Goal: Find specific page/section: Find specific page/section

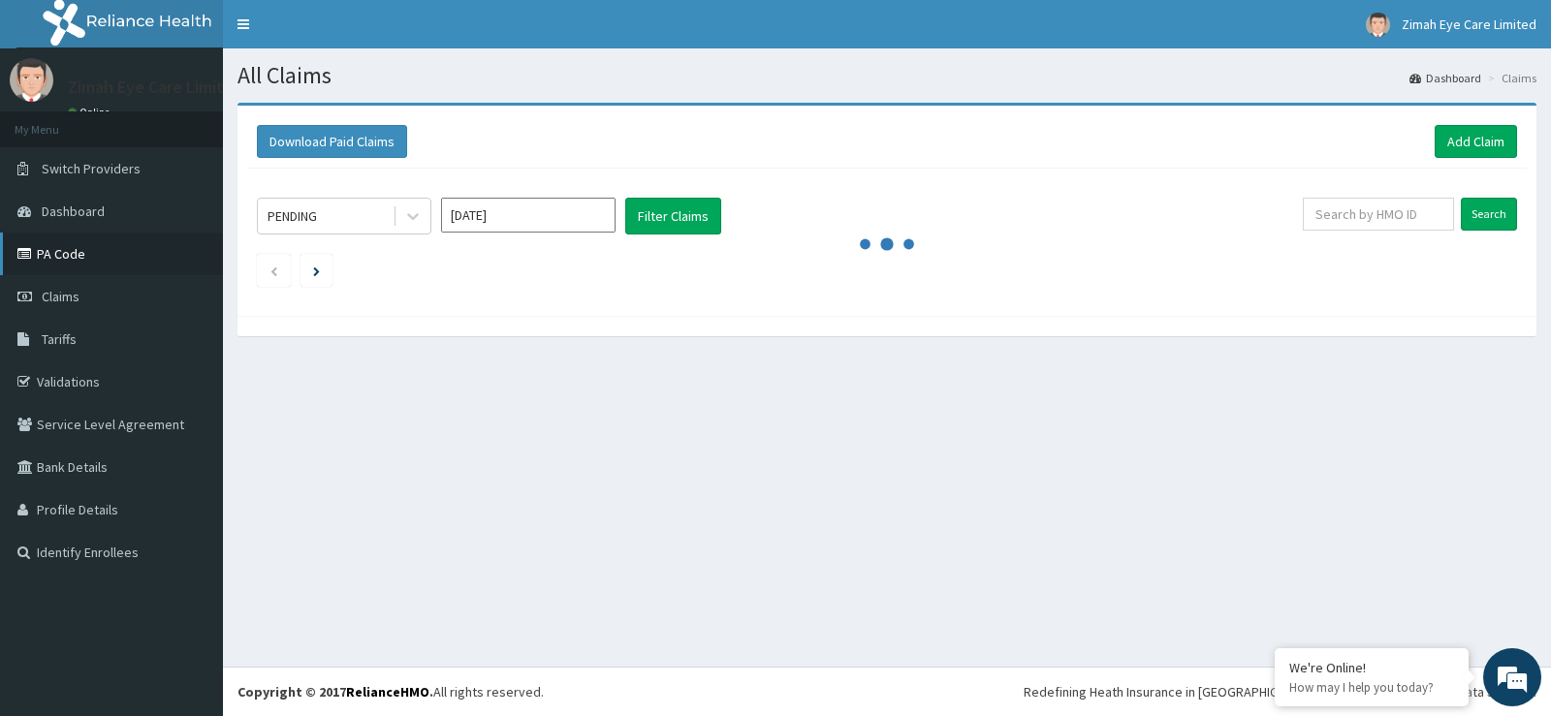
click at [89, 247] on link "PA Code" at bounding box center [111, 254] width 223 height 43
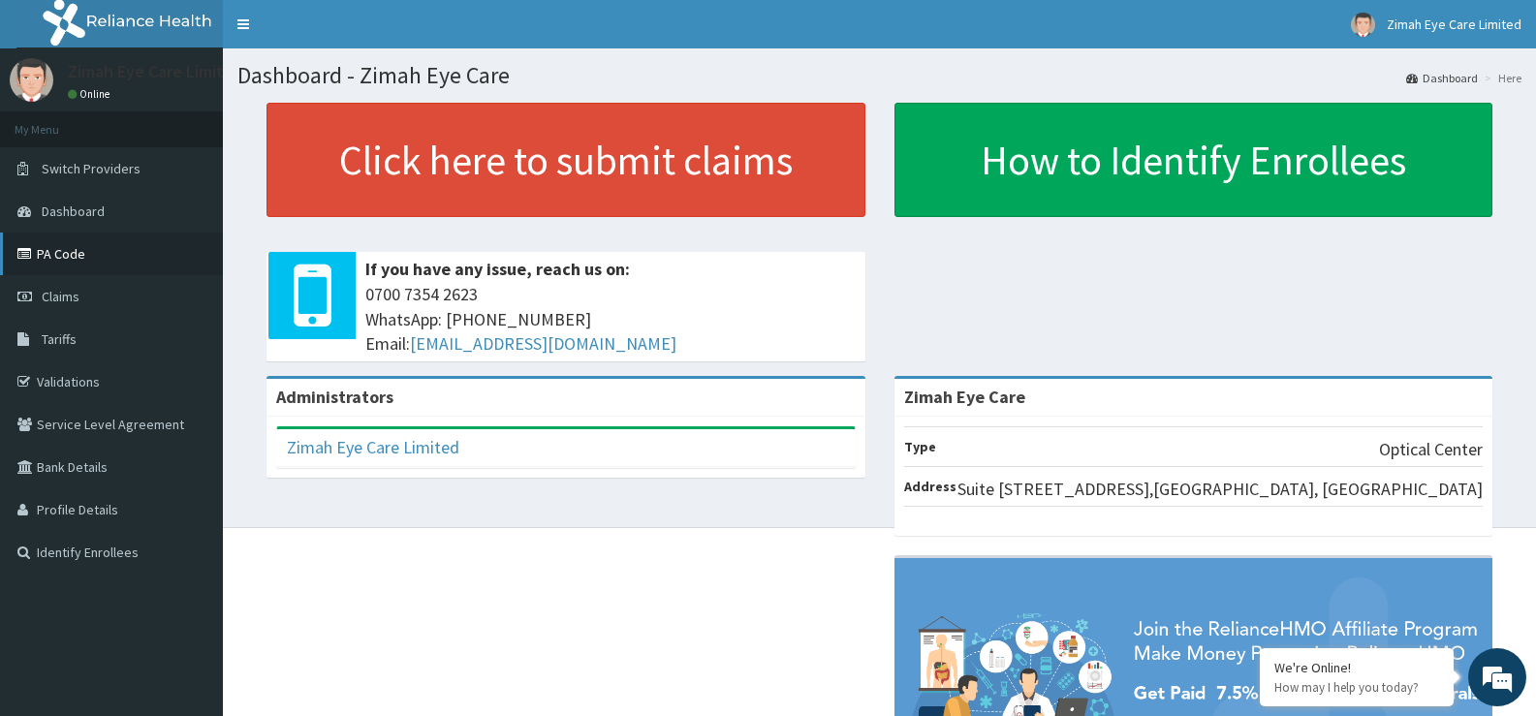
click at [90, 257] on link "PA Code" at bounding box center [111, 254] width 223 height 43
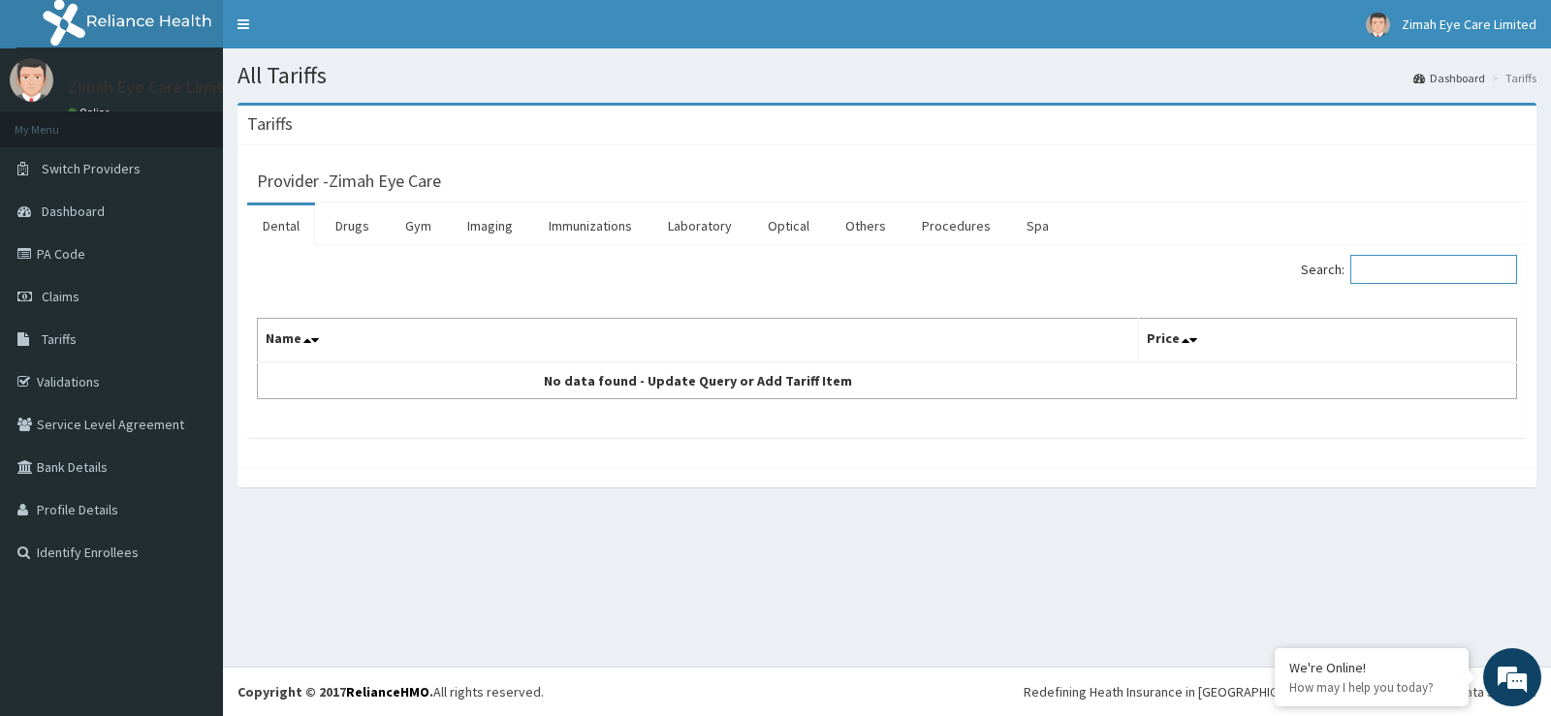
click at [1395, 266] on input "Search:" at bounding box center [1433, 269] width 167 height 29
type input "oct"
click at [974, 222] on link "Procedures" at bounding box center [956, 225] width 100 height 41
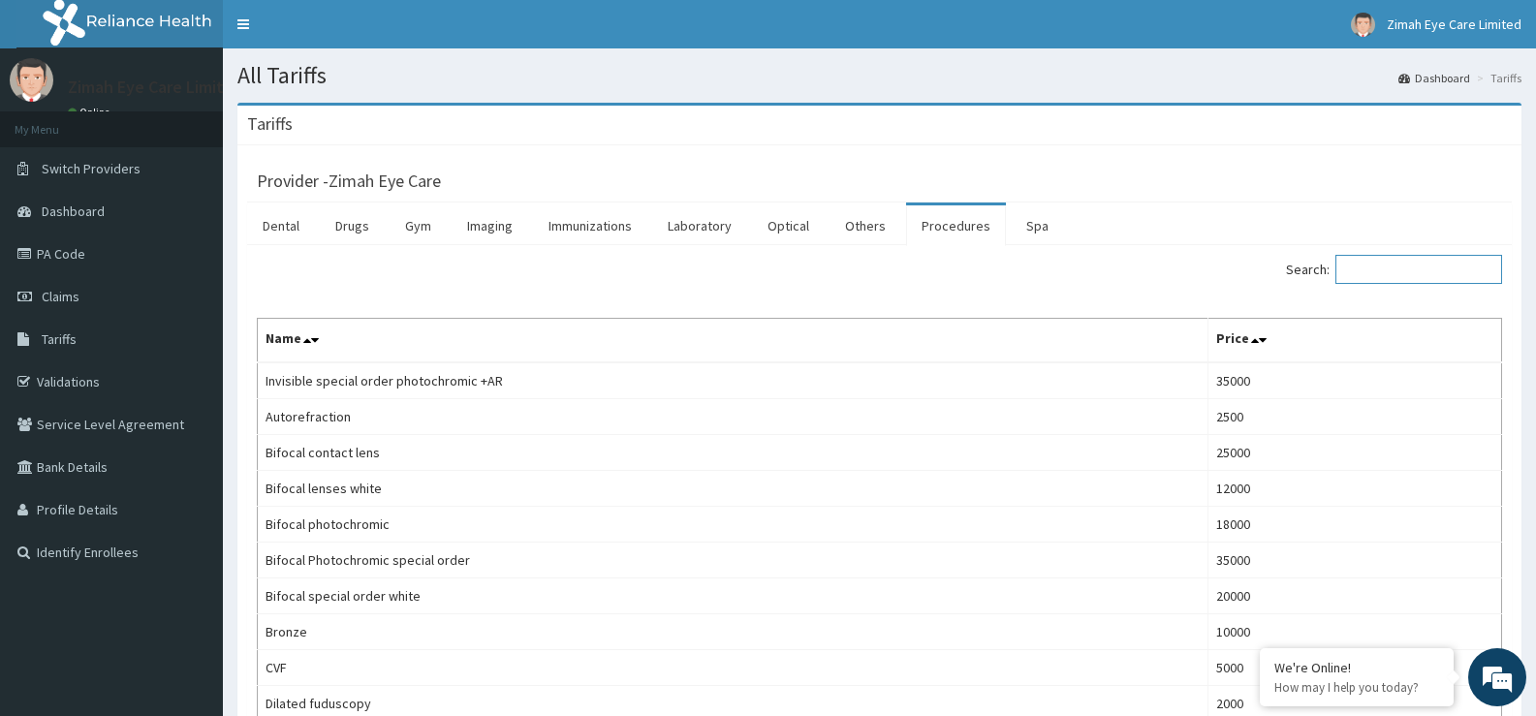
click at [1415, 270] on input "Search:" at bounding box center [1418, 269] width 167 height 29
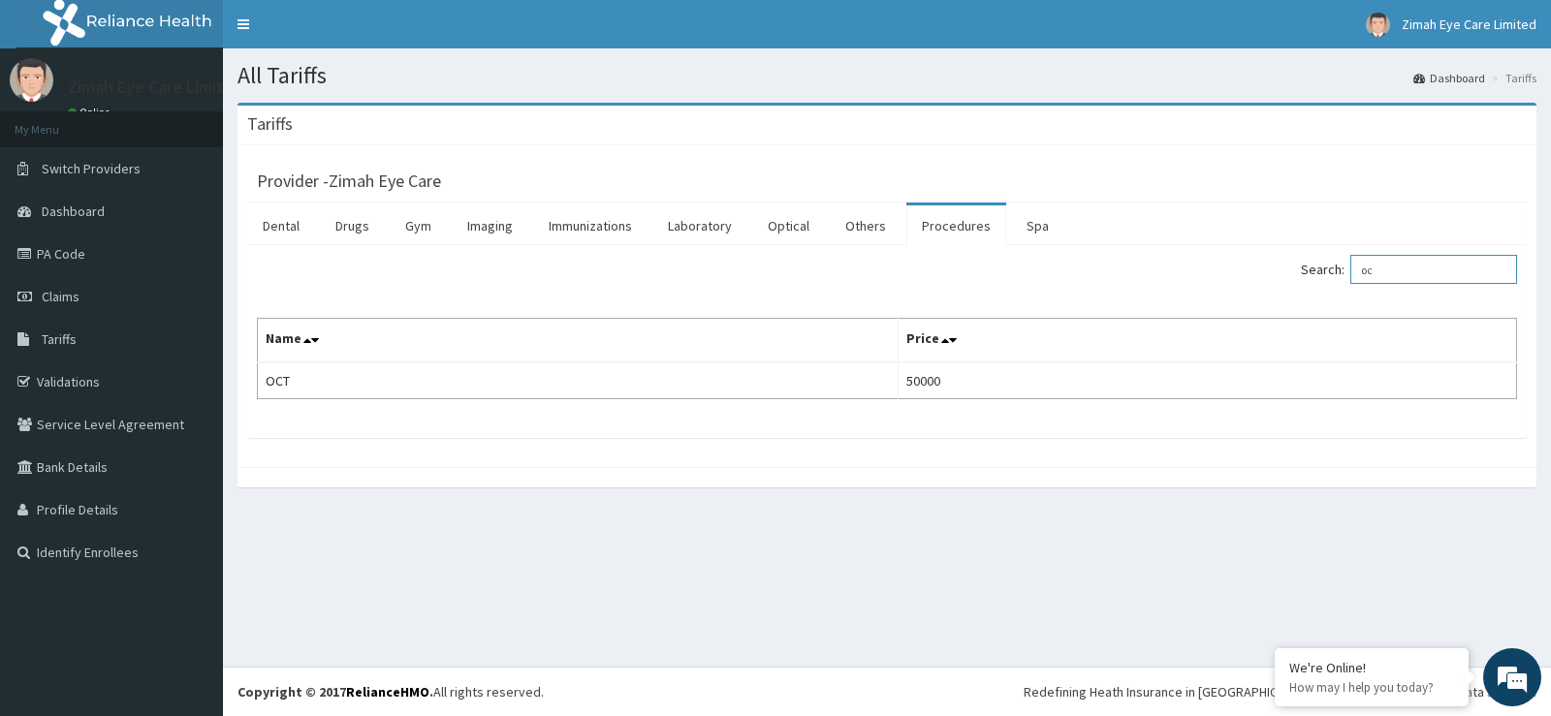
type input "o"
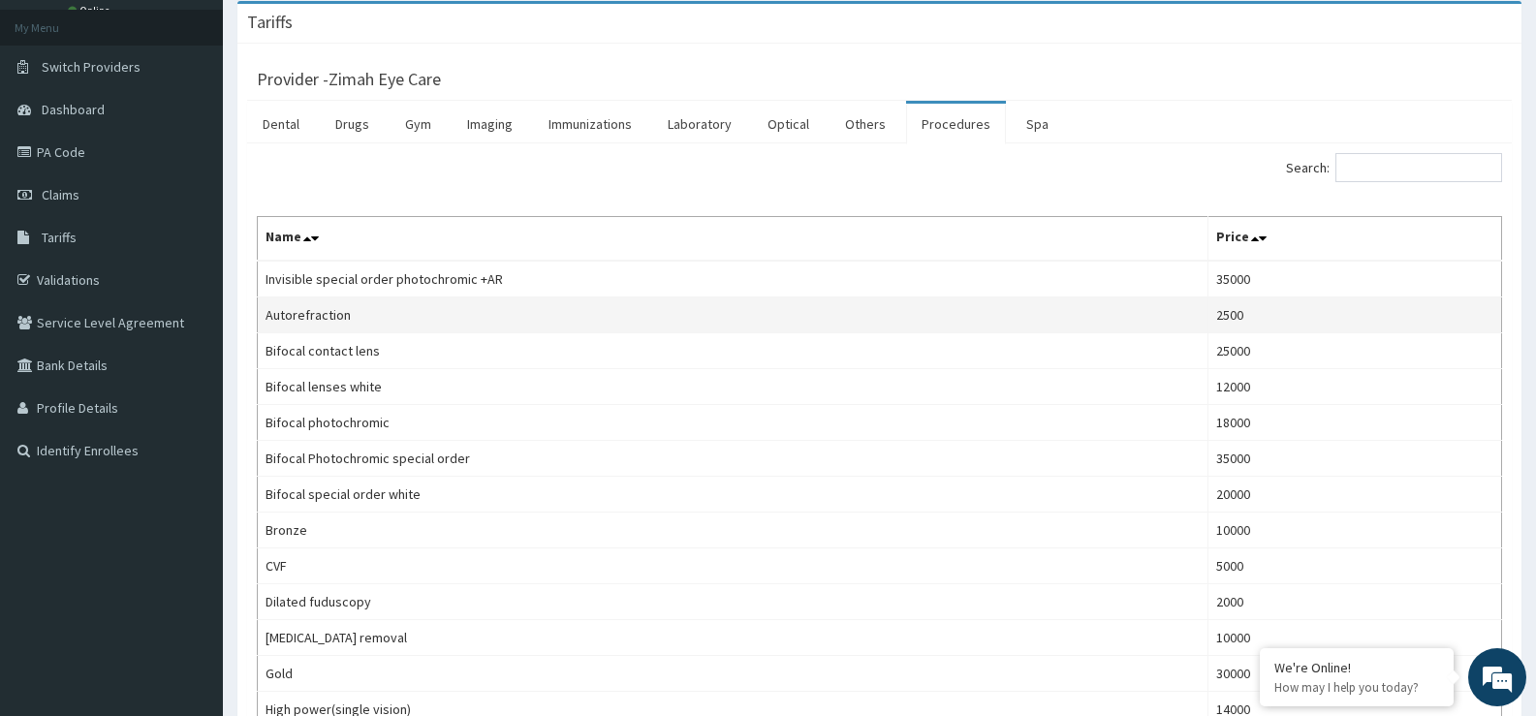
scroll to position [97, 0]
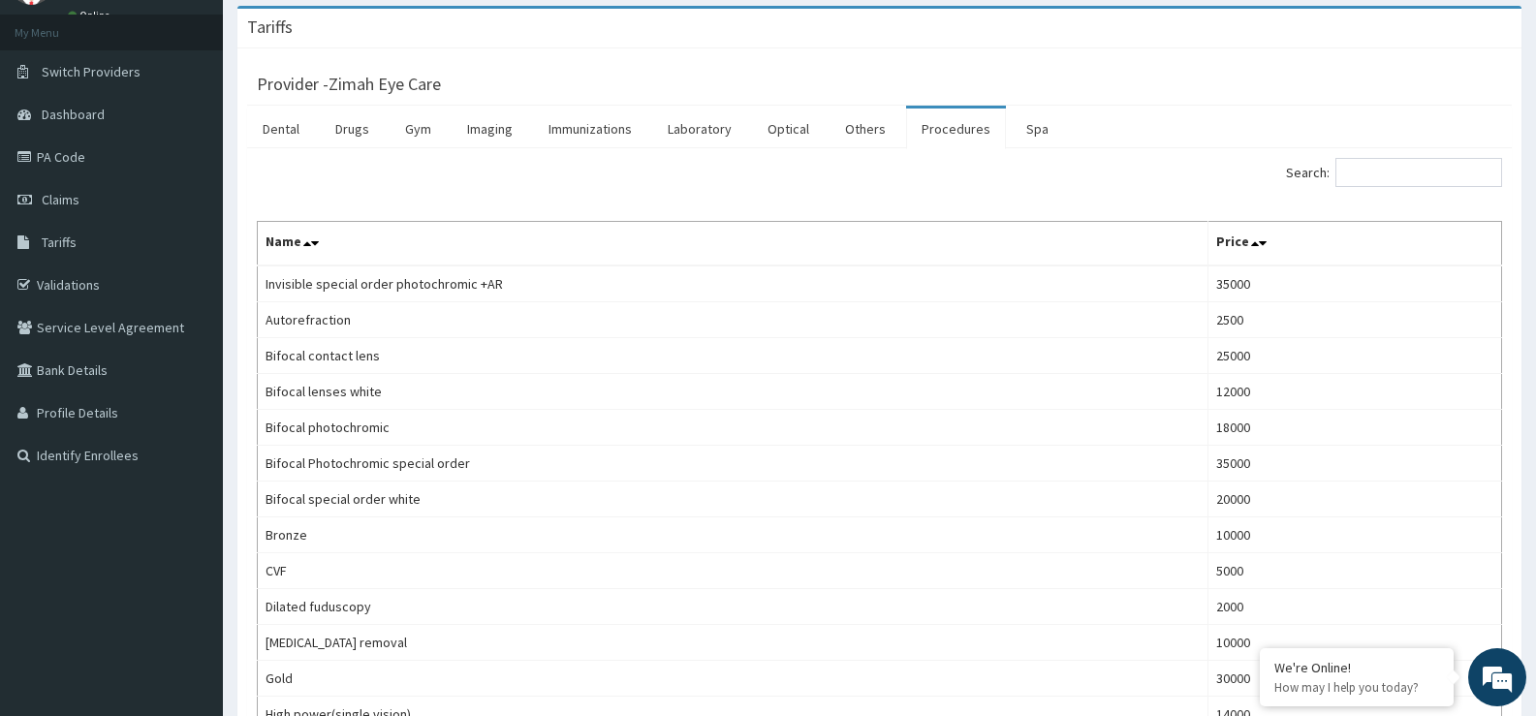
click at [1404, 82] on div "Provider - Zimah Eye Care" at bounding box center [879, 81] width 1245 height 27
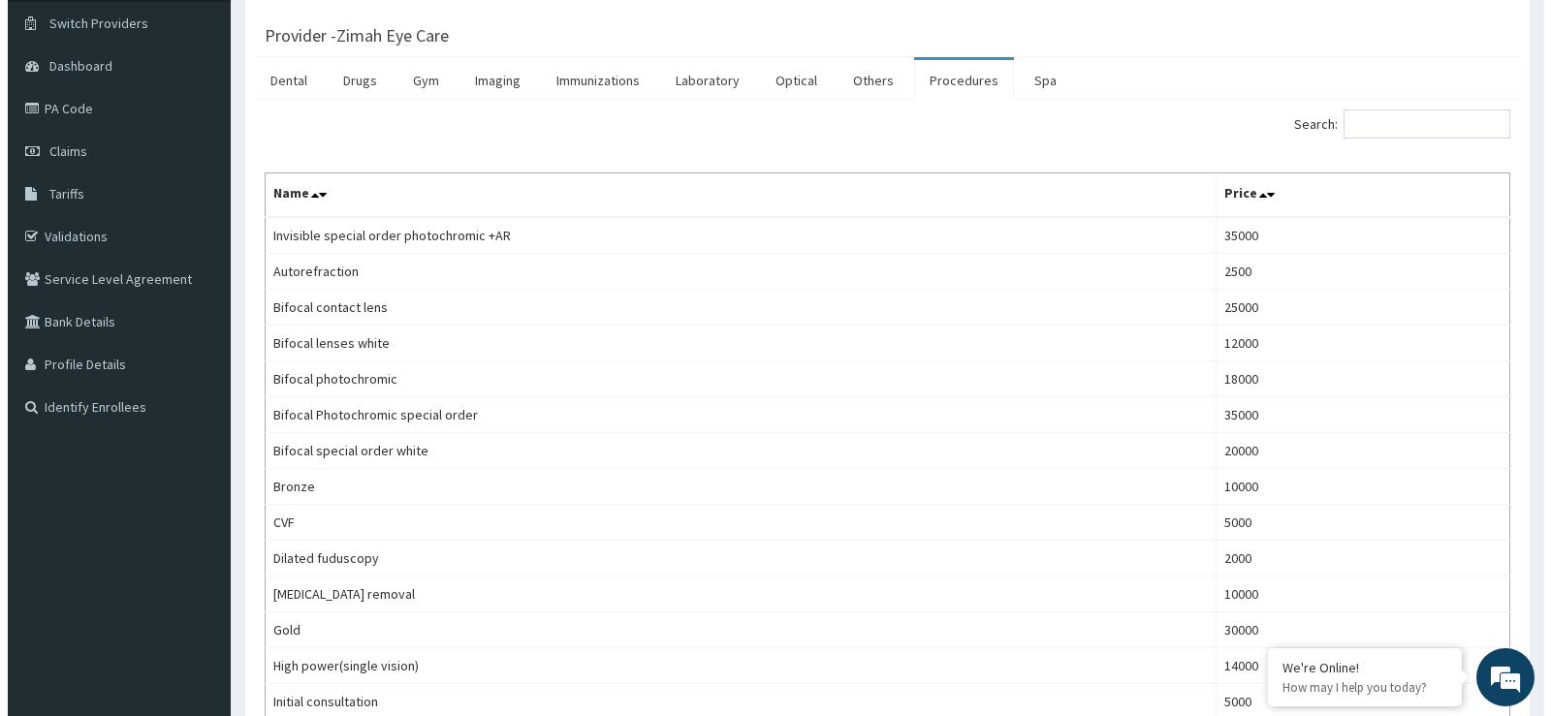
scroll to position [0, 0]
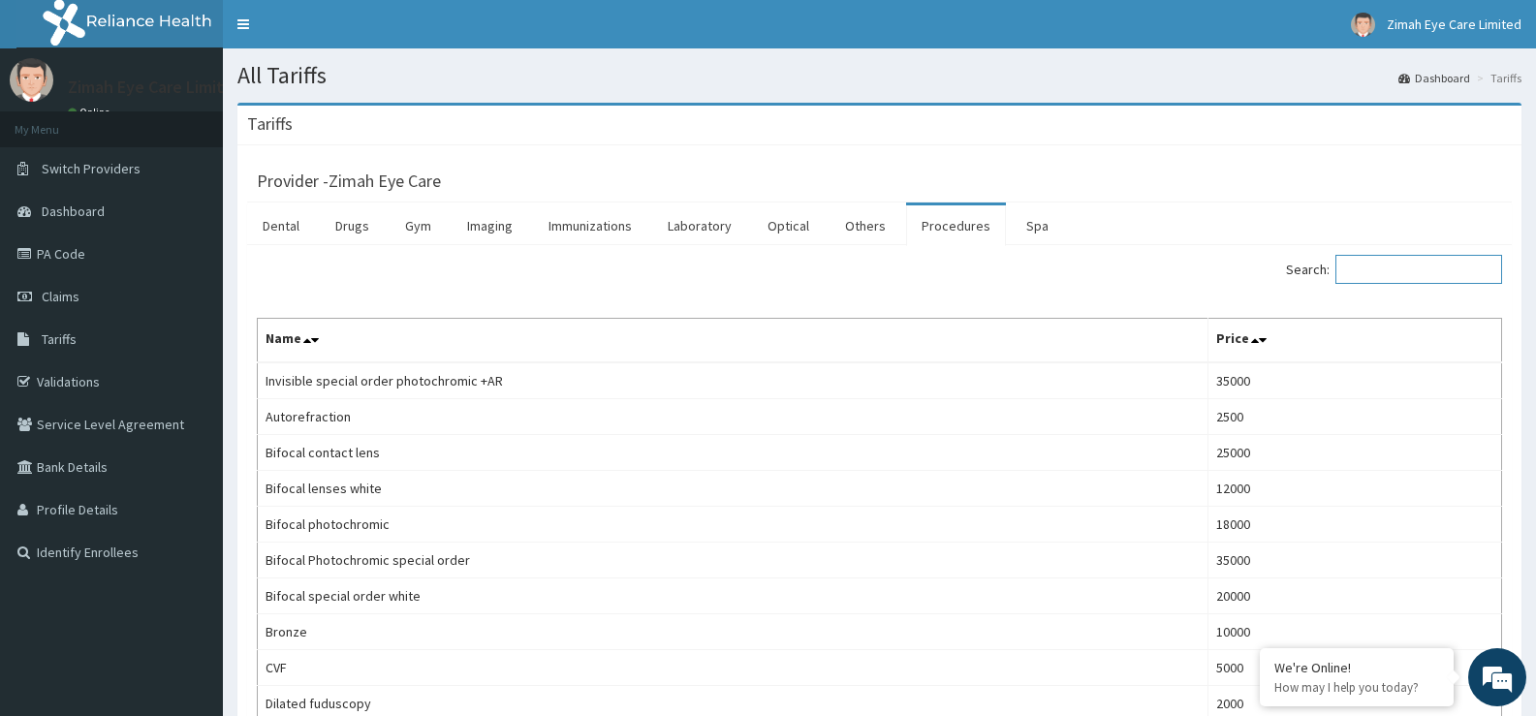
click at [1406, 262] on input "Search:" at bounding box center [1418, 269] width 167 height 29
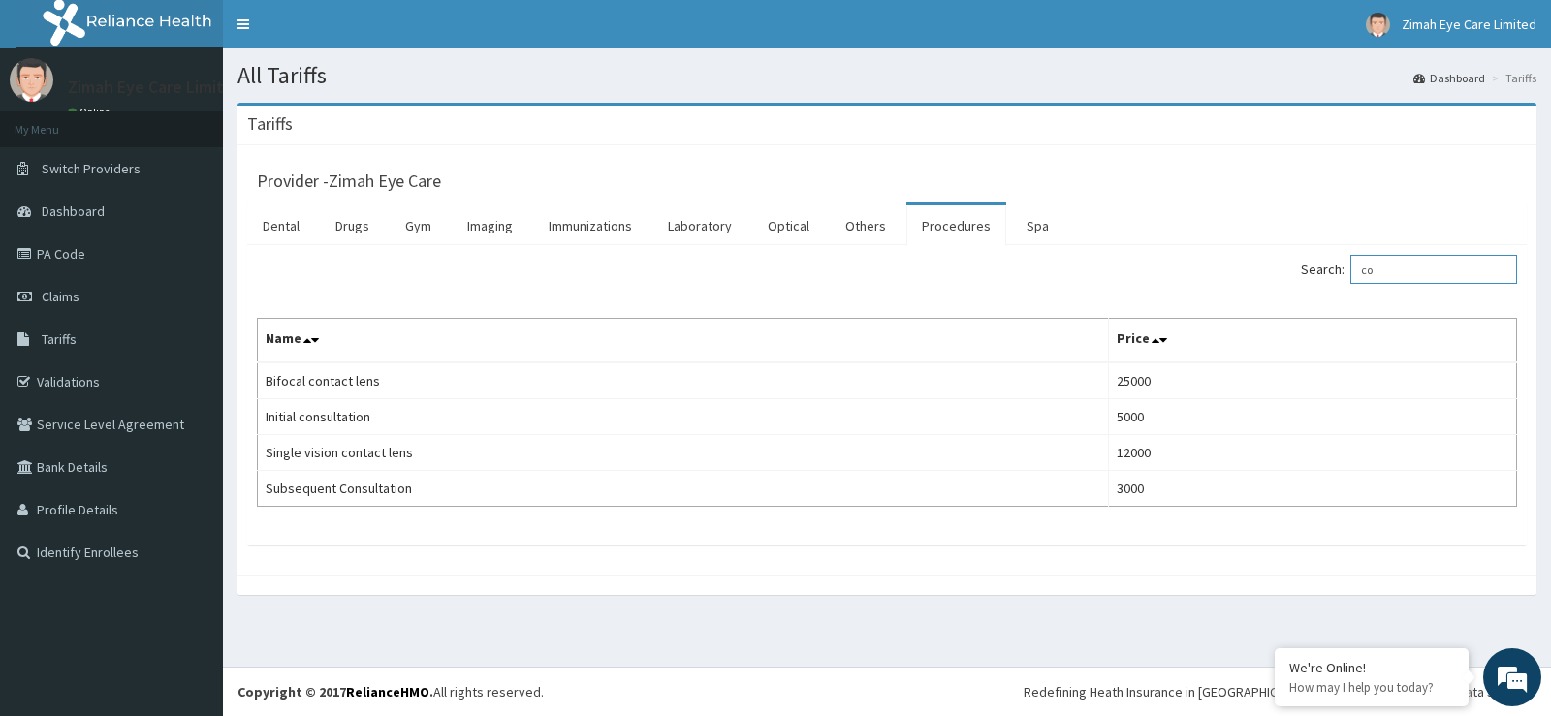
type input "c"
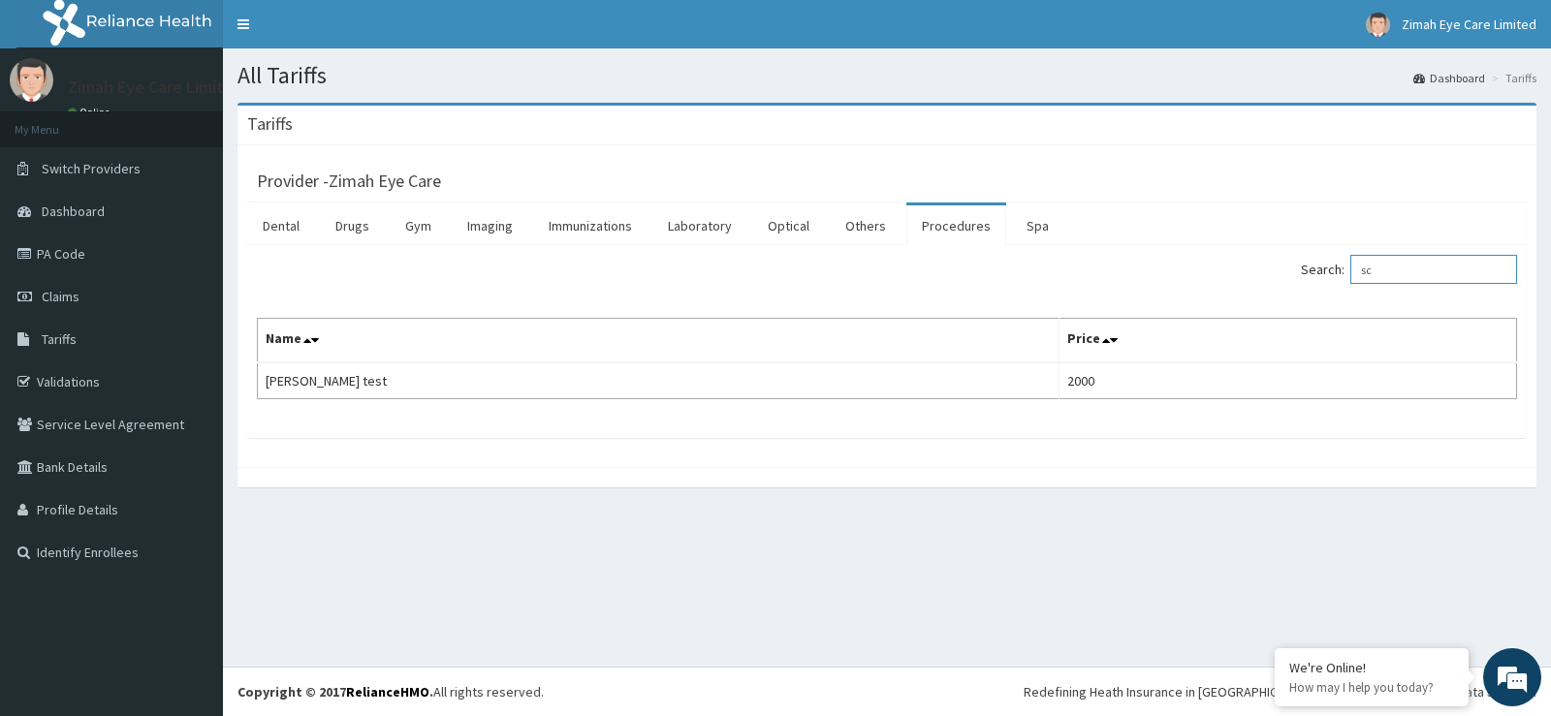
type input "s"
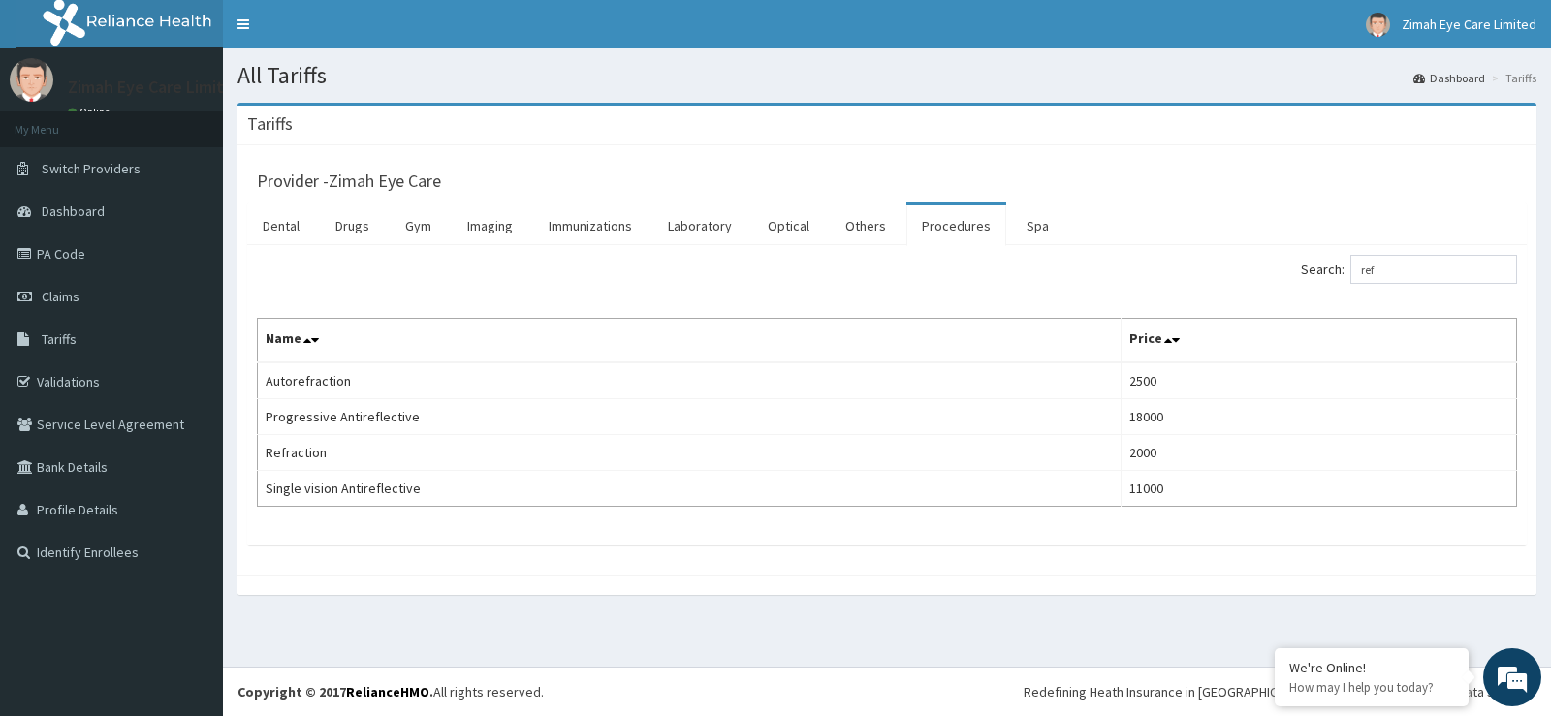
click at [1400, 176] on div "Provider - Zimah Eye Care" at bounding box center [887, 178] width 1260 height 27
click at [1392, 277] on input "ref" at bounding box center [1433, 269] width 167 height 29
click at [1392, 265] on input "ref" at bounding box center [1433, 269] width 167 height 29
type input "r"
type input "con"
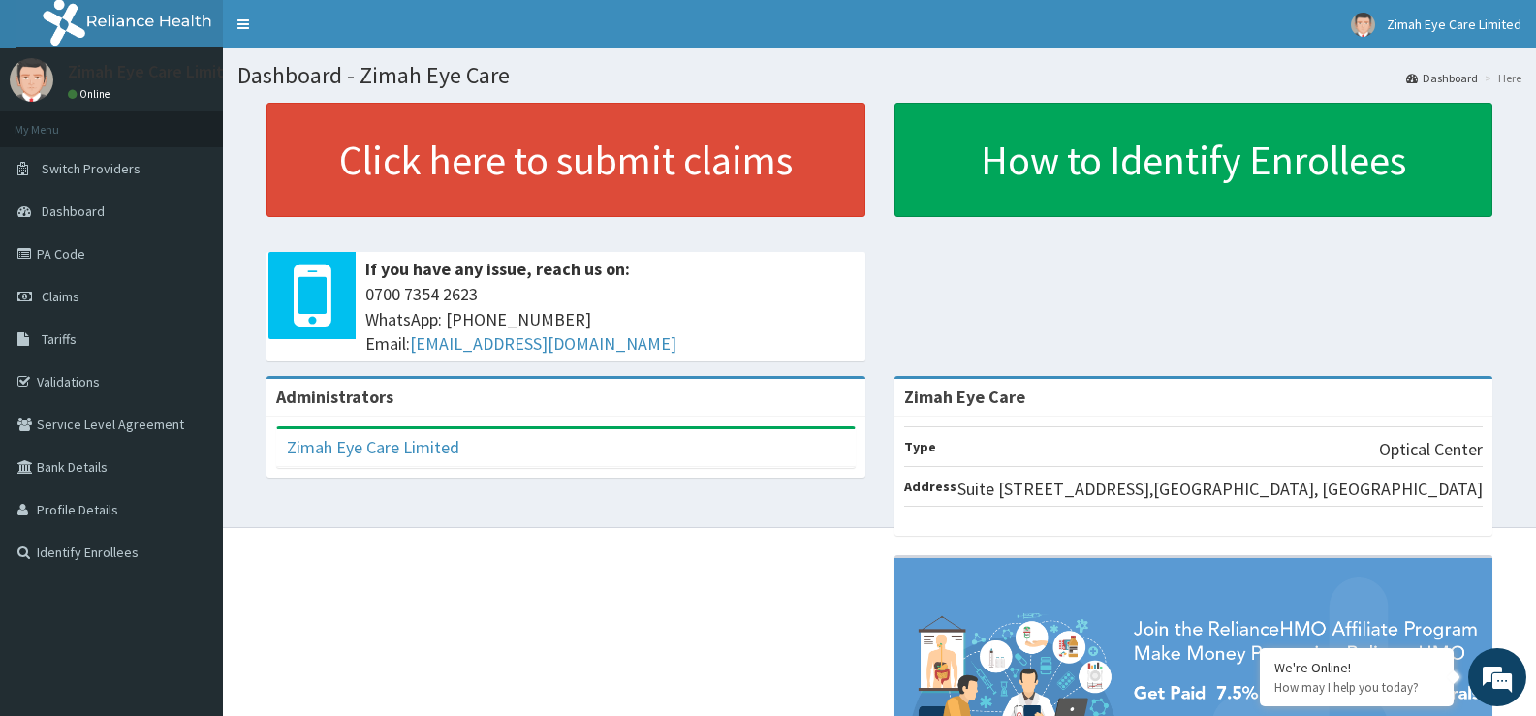
click at [1430, 230] on div "Click here to submit claims If you have any issue, reach us on: [PHONE_NUMBER] …" at bounding box center [879, 239] width 1284 height 273
click at [1357, 269] on div "Click here to submit claims If you have any issue, reach us on: 0700 7354 2623 …" at bounding box center [879, 239] width 1284 height 273
click at [69, 264] on link "PA Code" at bounding box center [111, 254] width 223 height 43
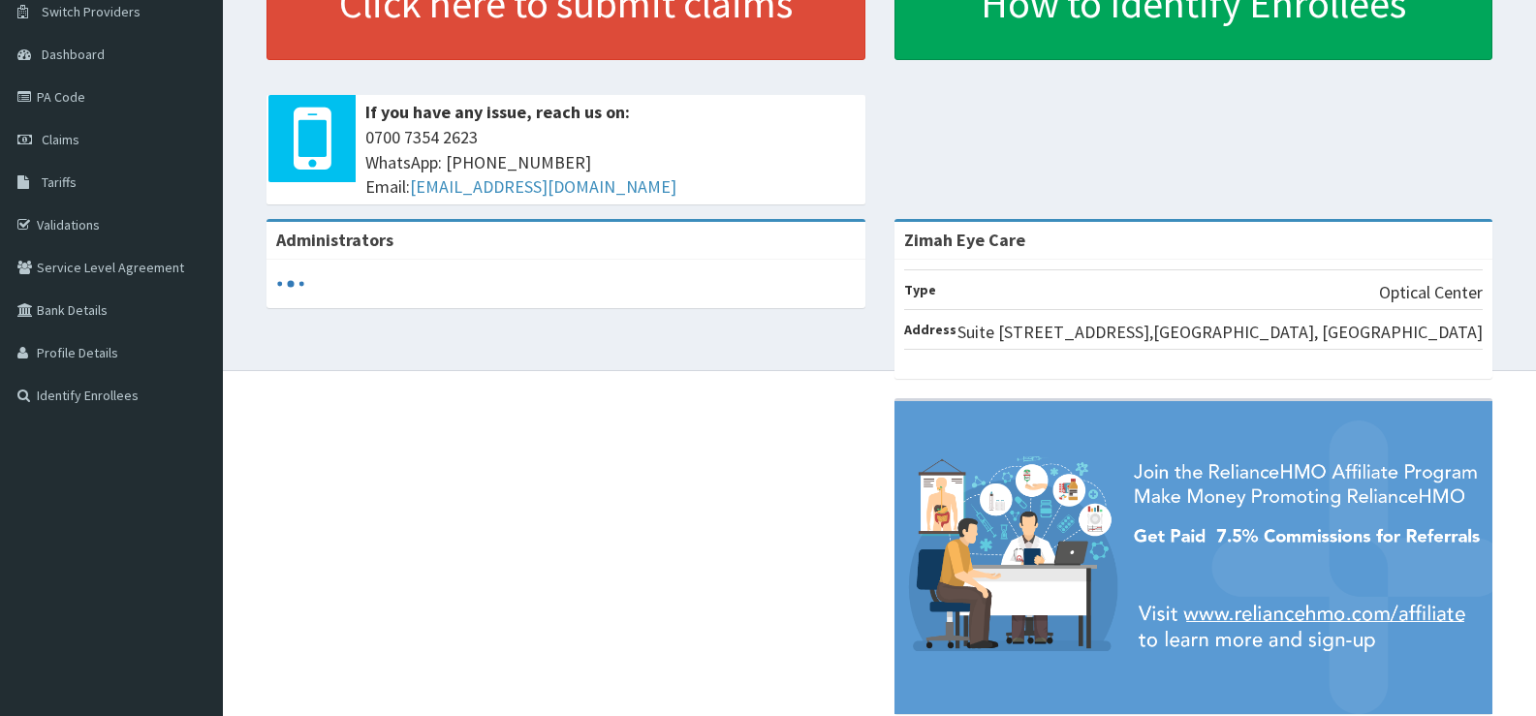
scroll to position [194, 0]
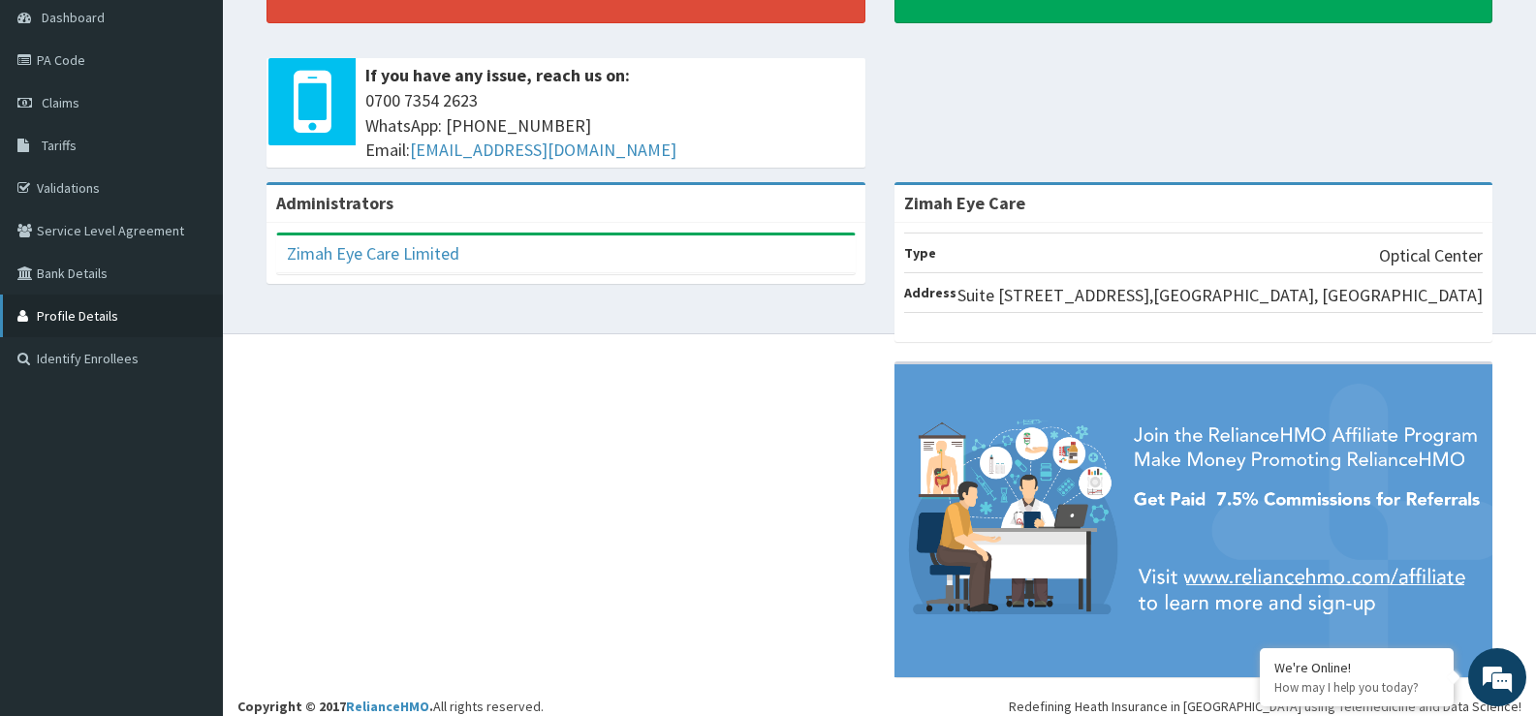
click at [154, 317] on link "Profile Details" at bounding box center [111, 316] width 223 height 43
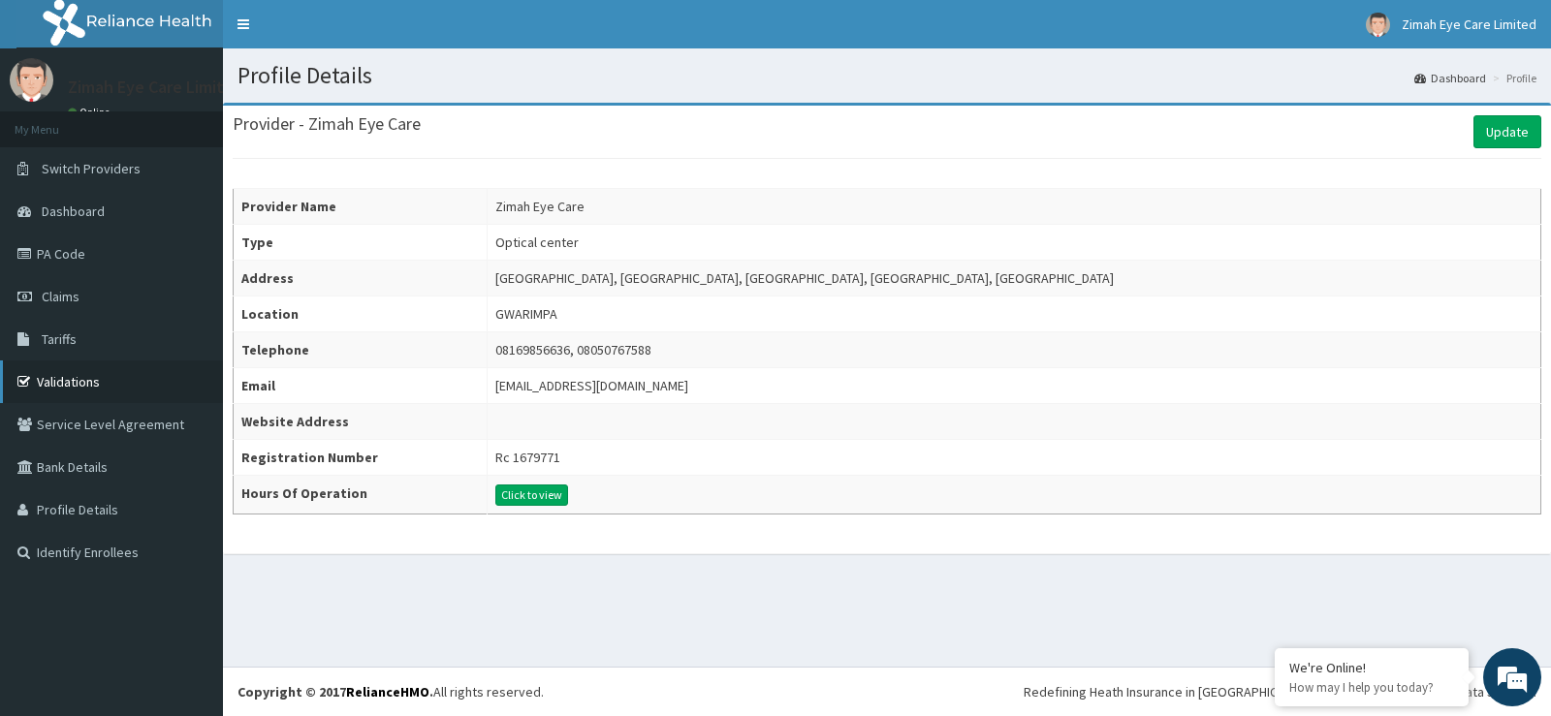
click at [122, 379] on link "Validations" at bounding box center [111, 382] width 223 height 43
